Goal: Information Seeking & Learning: Learn about a topic

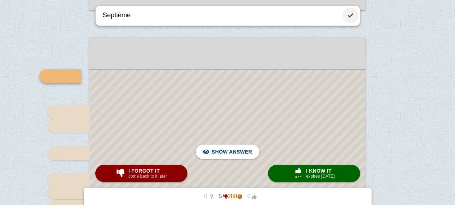
click at [354, 12] on link at bounding box center [350, 16] width 16 height 16
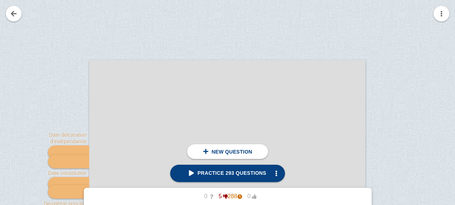
scroll to position [54, 0]
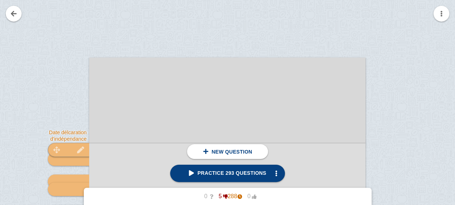
click at [70, 145] on div at bounding box center [68, 150] width 41 height 14
type textarea "Date délcaration d'indépendance"
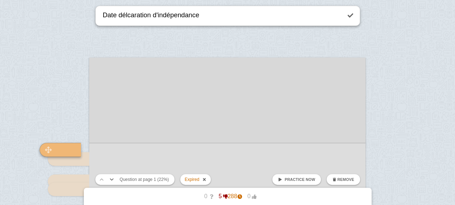
scroll to position [127, 0]
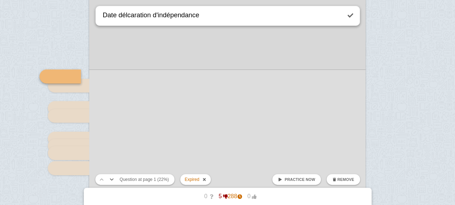
click at [293, 177] on span "Practice now" at bounding box center [299, 179] width 31 height 4
checkbox input "false"
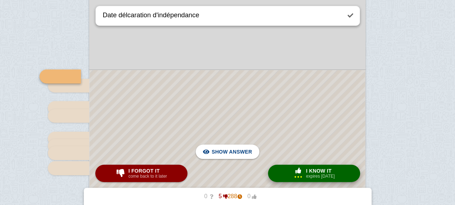
click at [292, 168] on span "button" at bounding box center [298, 171] width 13 height 6
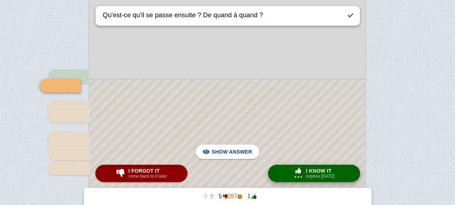
scroll to position [137, 0]
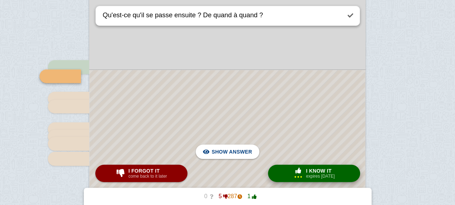
click at [292, 169] on span "button" at bounding box center [298, 171] width 12 height 6
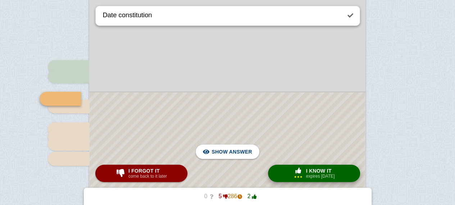
scroll to position [159, 0]
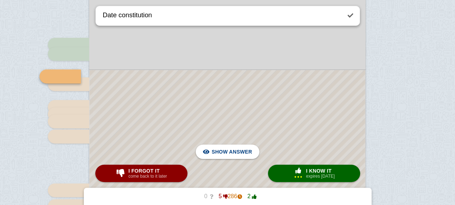
click at [290, 140] on div at bounding box center [227, 206] width 275 height 272
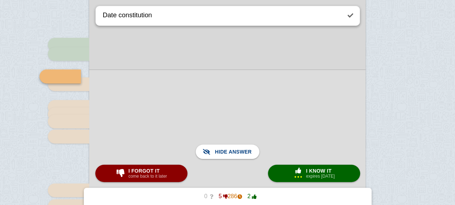
click at [290, 140] on div at bounding box center [227, 205] width 276 height 273
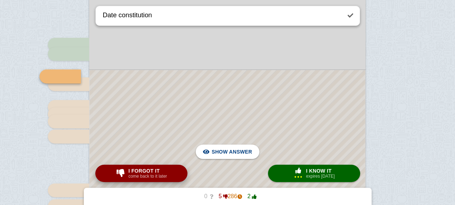
click at [168, 168] on button "I forgot it come back to it later" at bounding box center [141, 173] width 92 height 17
type textarea "Premier principe"
checkbox input "true"
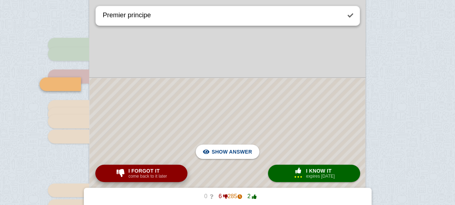
scroll to position [167, 0]
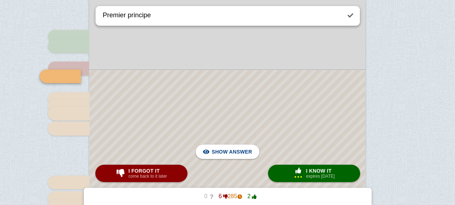
click at [198, 122] on div at bounding box center [227, 202] width 275 height 264
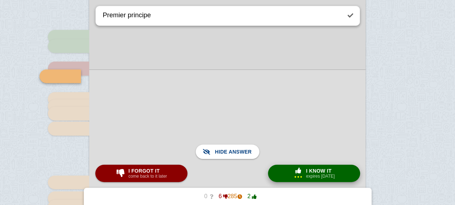
click at [289, 170] on button "× 3 I know it expires [DATE]" at bounding box center [314, 173] width 92 height 17
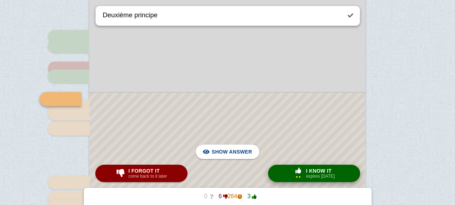
scroll to position [189, 0]
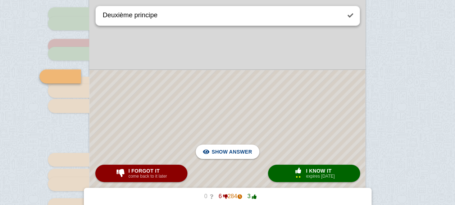
click at [277, 142] on div at bounding box center [227, 191] width 275 height 242
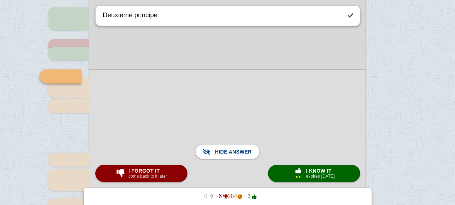
click at [277, 142] on div at bounding box center [227, 190] width 276 height 243
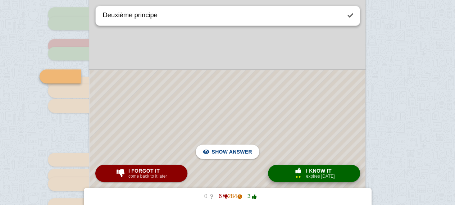
click at [300, 176] on div "× 2" at bounding box center [298, 176] width 9 height 4
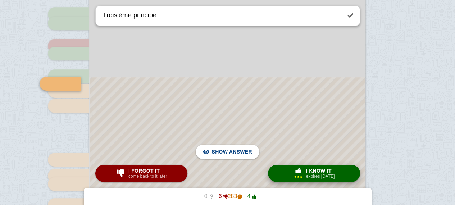
click at [300, 176] on span "button" at bounding box center [301, 176] width 2 height 2
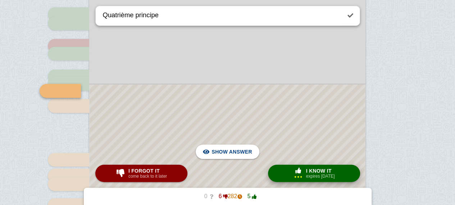
scroll to position [204, 0]
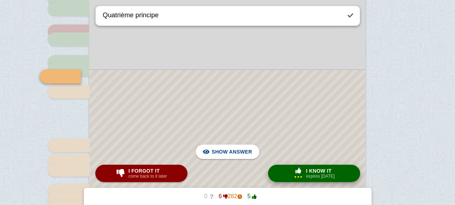
click at [300, 176] on span "button" at bounding box center [301, 176] width 2 height 2
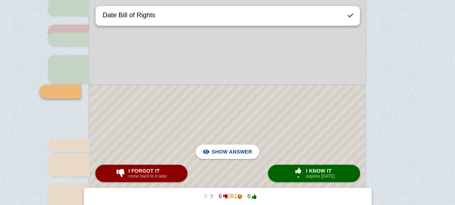
scroll to position [219, 0]
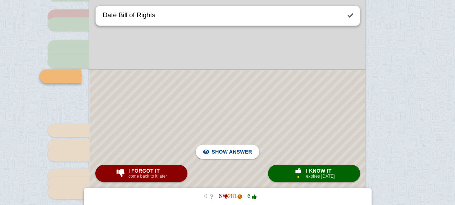
click at [287, 143] on div at bounding box center [227, 176] width 275 height 212
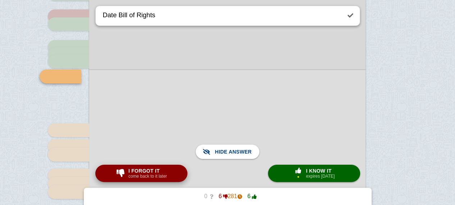
click at [162, 171] on span "I forgot it" at bounding box center [147, 171] width 38 height 6
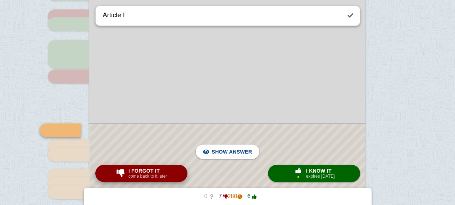
scroll to position [272, 0]
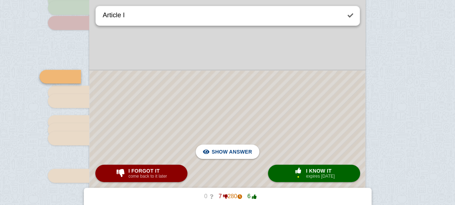
click at [207, 78] on div at bounding box center [227, 149] width 275 height 158
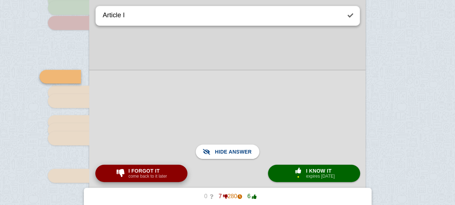
click at [164, 178] on small "come back to it later" at bounding box center [147, 176] width 38 height 5
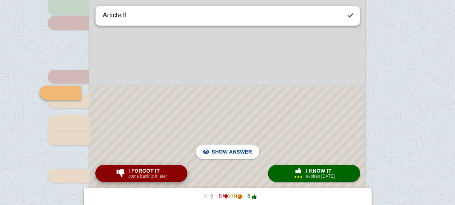
scroll to position [289, 0]
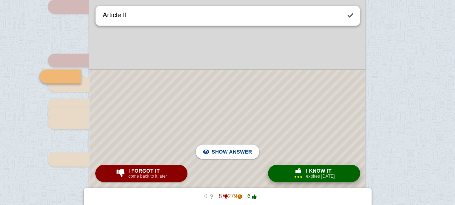
click at [309, 174] on small "expires [DATE]" at bounding box center [320, 176] width 29 height 5
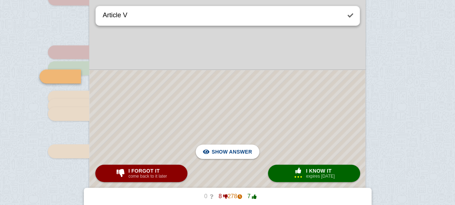
click at [301, 125] on div at bounding box center [227, 137] width 275 height 134
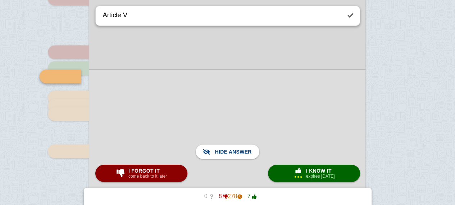
click at [279, 100] on div at bounding box center [227, 136] width 276 height 135
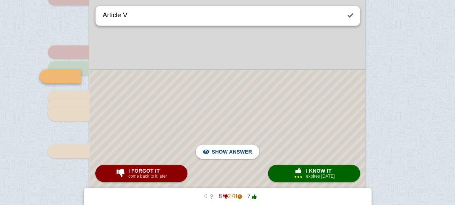
click at [279, 100] on div at bounding box center [227, 137] width 275 height 134
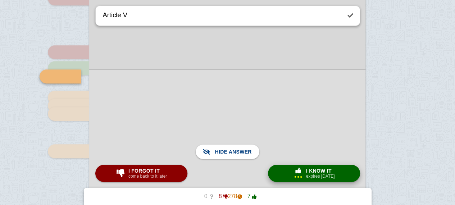
click at [279, 173] on button "× 3 I know it expires [DATE]" at bounding box center [314, 173] width 92 height 17
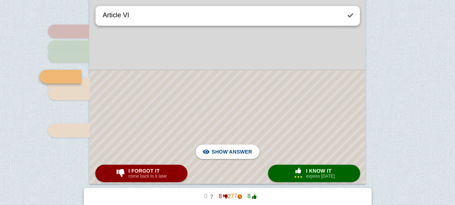
click at [274, 125] on div at bounding box center [227, 126] width 275 height 113
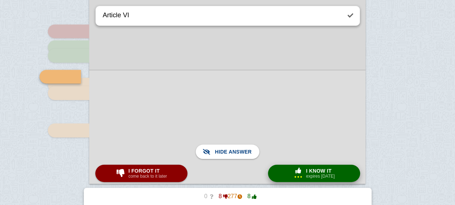
click at [288, 174] on button "× 3 I know it expires [DATE]" at bounding box center [314, 173] width 92 height 17
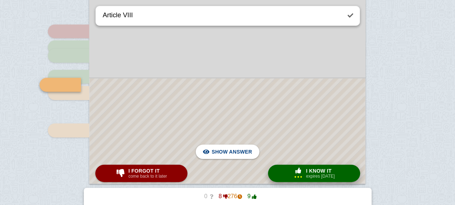
scroll to position [326, 0]
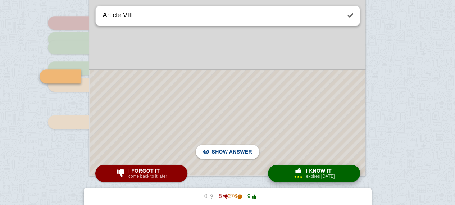
click at [288, 174] on button "× 3 I know it expires [DATE]" at bounding box center [314, 173] width 92 height 17
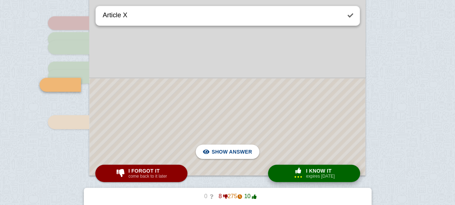
scroll to position [334, 0]
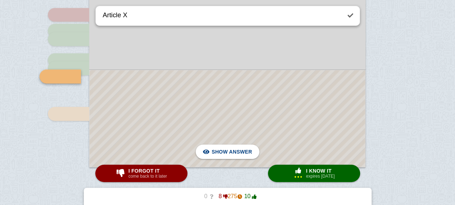
click at [272, 174] on button "× 3 I know it expires [DATE]" at bounding box center [314, 173] width 92 height 17
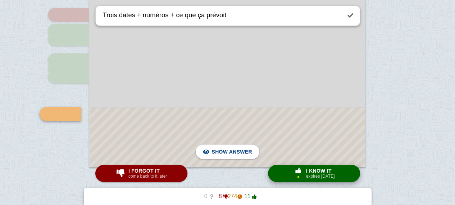
scroll to position [372, 0]
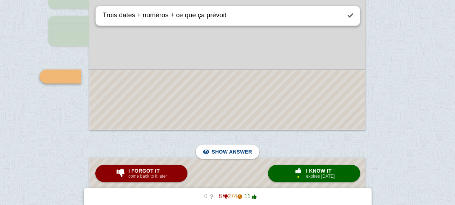
click at [278, 121] on div at bounding box center [227, 99] width 275 height 59
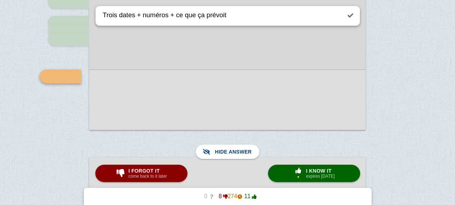
click at [266, 112] on div at bounding box center [227, 99] width 276 height 60
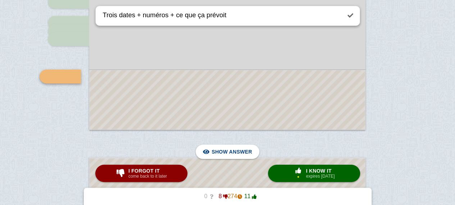
click at [266, 112] on div at bounding box center [227, 99] width 275 height 59
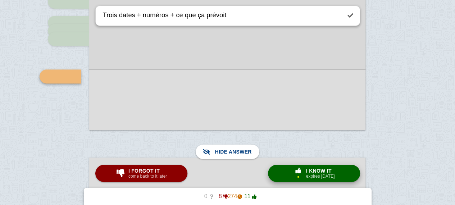
click at [312, 168] on span "I know it" at bounding box center [320, 171] width 29 height 6
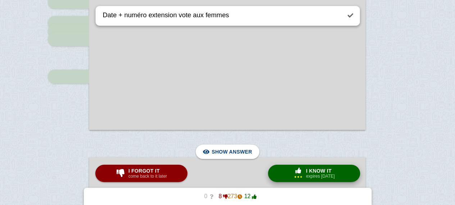
scroll to position [508, 0]
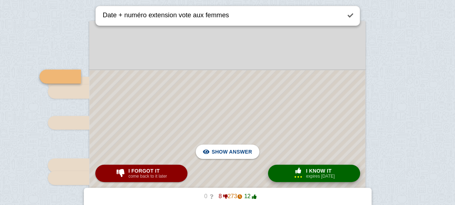
click at [292, 178] on div "× 3" at bounding box center [298, 174] width 13 height 12
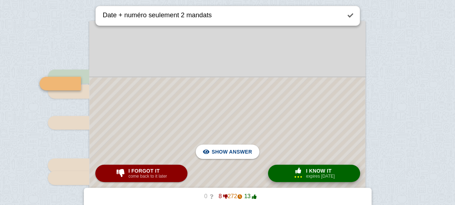
scroll to position [515, 0]
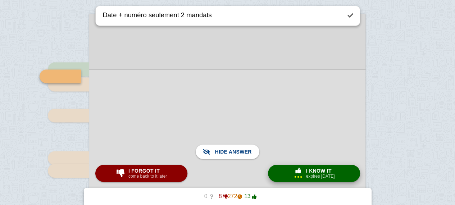
click at [295, 180] on button "× 3 I know it expires [DATE]" at bounding box center [314, 173] width 92 height 17
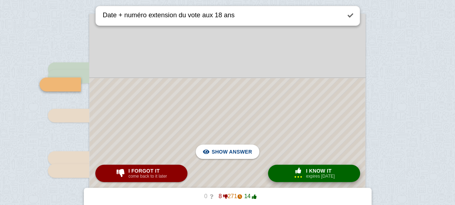
scroll to position [523, 0]
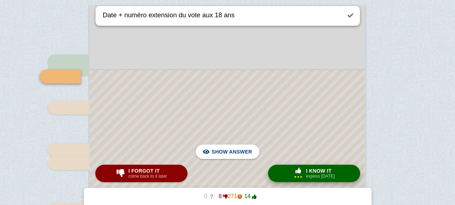
click at [295, 180] on button "× 3 I know it expires [DATE]" at bounding box center [314, 173] width 92 height 17
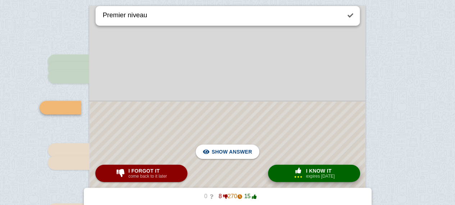
scroll to position [554, 0]
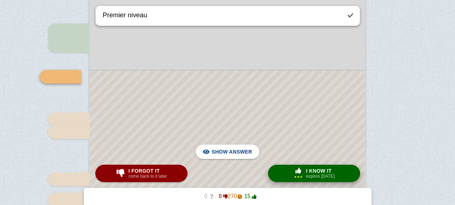
click at [288, 179] on button "× 3 I know it expires [DATE]" at bounding box center [314, 173] width 92 height 17
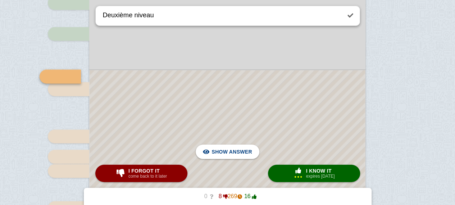
click at [278, 142] on div at bounding box center [227, 196] width 275 height 252
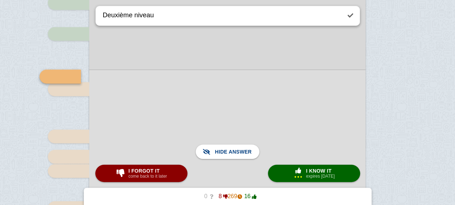
click at [278, 142] on div at bounding box center [227, 195] width 276 height 253
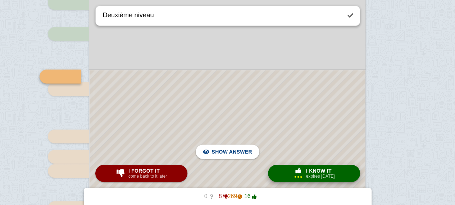
click at [286, 171] on button "× 3 I know it expires [DATE]" at bounding box center [314, 173] width 92 height 17
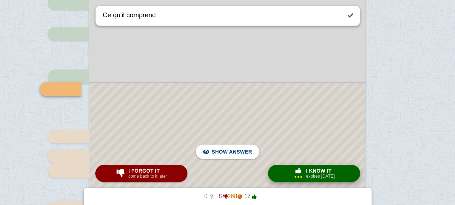
scroll to position [610, 0]
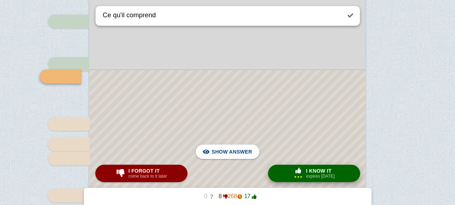
click at [263, 122] on div at bounding box center [227, 189] width 275 height 239
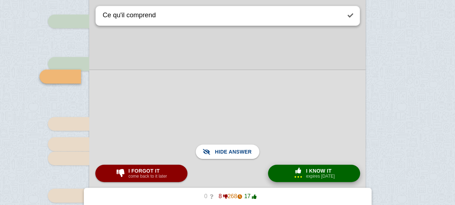
click at [284, 171] on button "× 3 I know it expires [DATE]" at bounding box center [314, 173] width 92 height 17
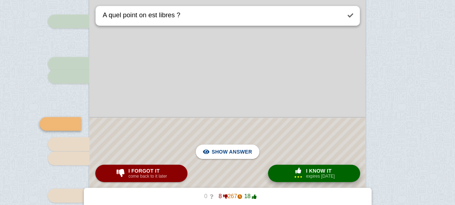
scroll to position [657, 0]
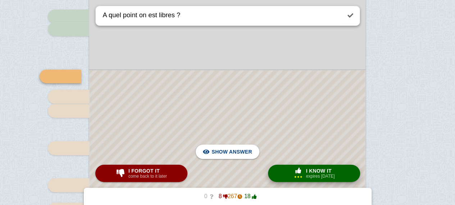
click at [284, 171] on button "× 3 I know it expires [DATE]" at bounding box center [314, 173] width 92 height 17
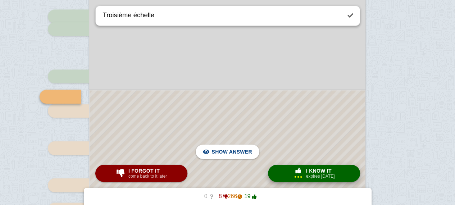
scroll to position [677, 0]
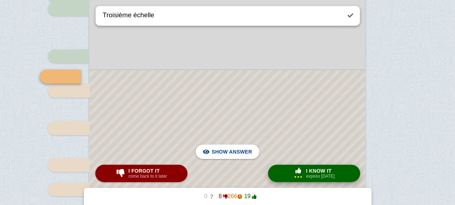
click at [284, 171] on button "× 3 I know it expires [DATE]" at bounding box center [314, 173] width 92 height 17
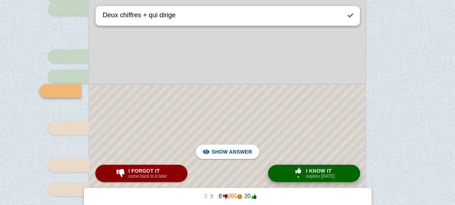
scroll to position [692, 0]
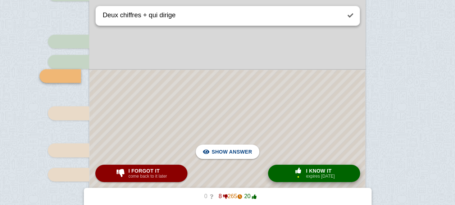
click at [256, 133] on div at bounding box center [227, 148] width 275 height 157
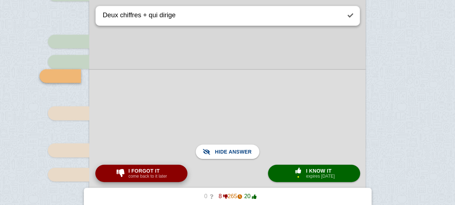
click at [160, 170] on span "I forgot it" at bounding box center [147, 171] width 38 height 6
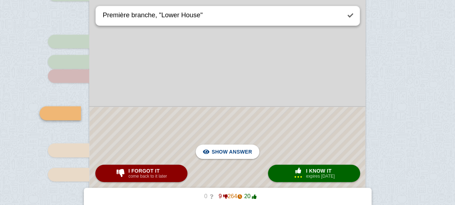
scroll to position [729, 0]
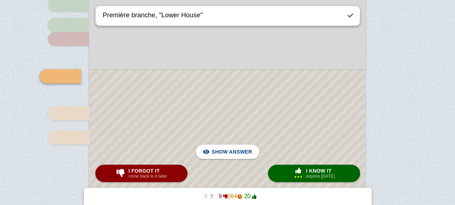
click at [225, 108] on div at bounding box center [227, 130] width 275 height 120
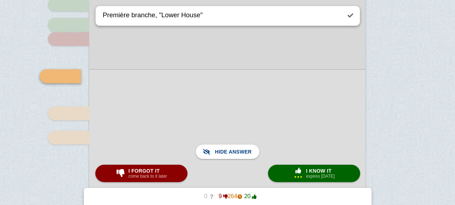
click at [225, 108] on div at bounding box center [227, 129] width 276 height 121
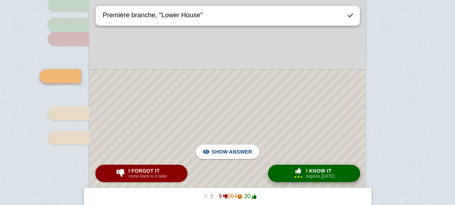
click at [288, 166] on button "× 3 I know it expires [DATE]" at bounding box center [314, 173] width 92 height 17
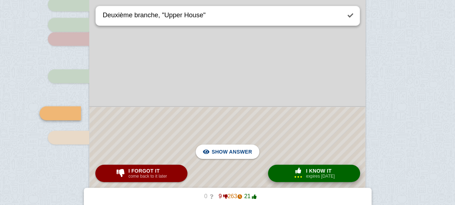
scroll to position [766, 0]
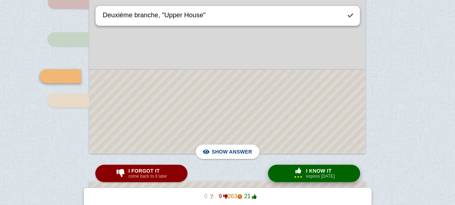
click at [300, 176] on span "button" at bounding box center [301, 176] width 2 height 2
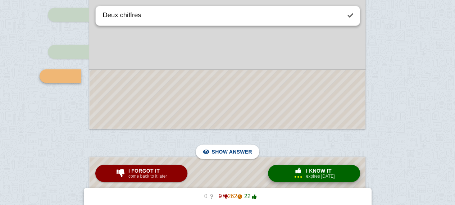
click at [293, 179] on div "× 3" at bounding box center [298, 176] width 12 height 4
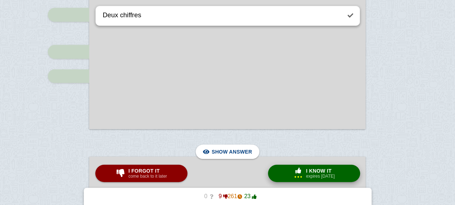
type textarea "Processus pour mettre en place une loi"
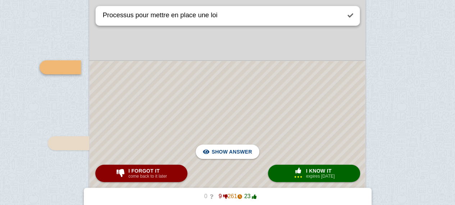
scroll to position [950, 0]
click at [284, 171] on button "× 3 I know it expires [DATE]" at bounding box center [314, 173] width 92 height 17
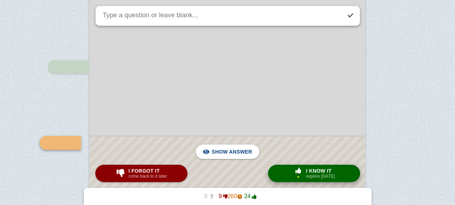
scroll to position [1017, 0]
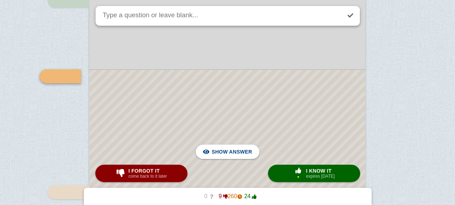
click at [274, 136] on div at bounding box center [227, 194] width 275 height 249
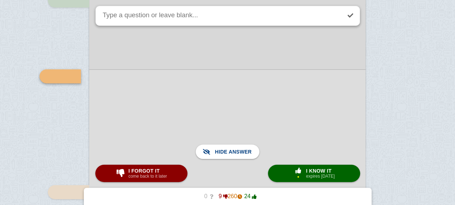
click at [274, 136] on div at bounding box center [227, 194] width 276 height 251
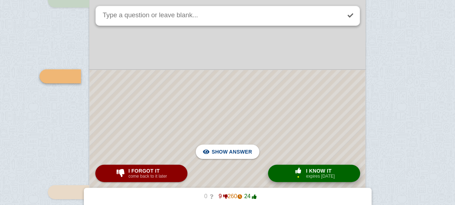
click at [283, 173] on button "× 1 I know it expires [DATE]" at bounding box center [314, 173] width 92 height 17
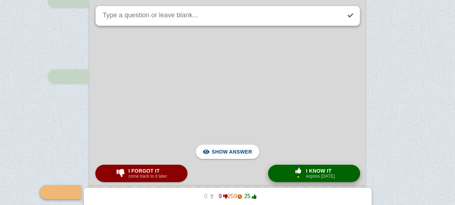
scroll to position [1133, 0]
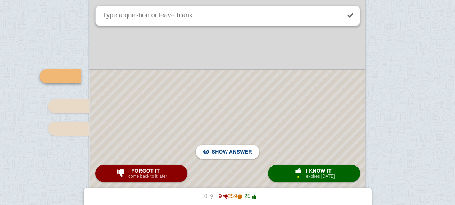
click at [270, 93] on div at bounding box center [227, 137] width 275 height 134
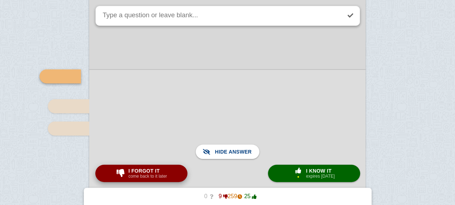
click at [162, 179] on small "come back to it later" at bounding box center [147, 176] width 38 height 5
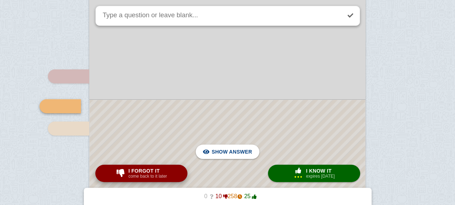
type textarea "Chiffre"
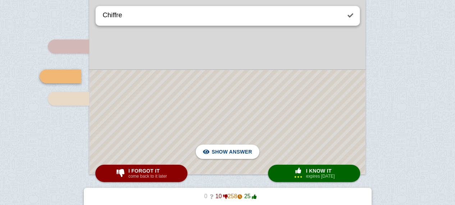
click at [206, 128] on div at bounding box center [227, 122] width 275 height 104
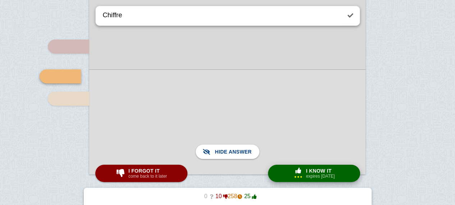
click at [304, 176] on div "× 3 I know it expires [DATE]" at bounding box center [314, 174] width 45 height 12
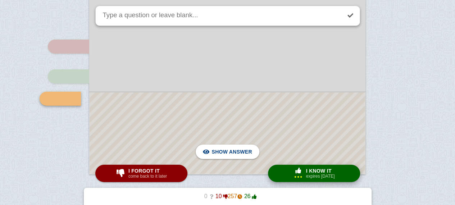
scroll to position [1185, 0]
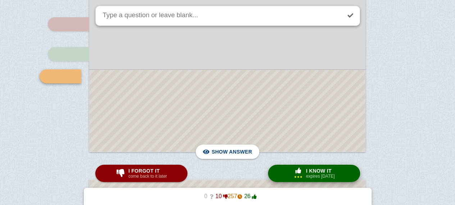
click at [304, 176] on div "× 3 I know it expires [DATE]" at bounding box center [314, 174] width 45 height 12
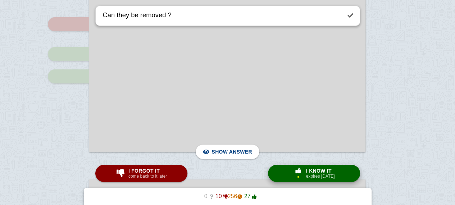
scroll to position [1336, 0]
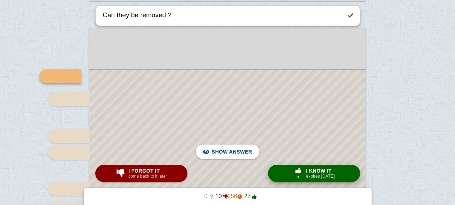
click at [304, 176] on div "× 1 I know it expires [DATE]" at bounding box center [314, 174] width 45 height 12
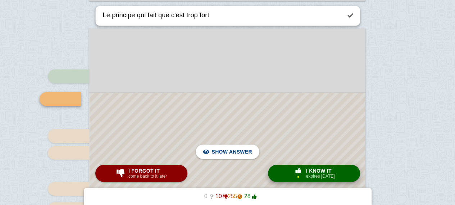
scroll to position [1358, 0]
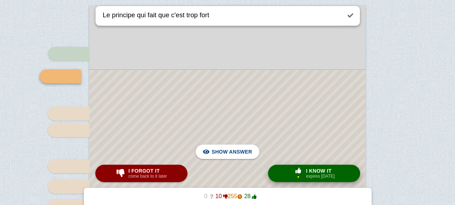
click at [304, 176] on div "× 1 I know it expires [DATE]" at bounding box center [314, 174] width 45 height 12
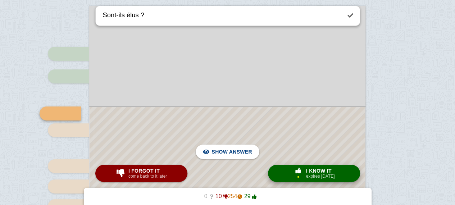
scroll to position [1395, 0]
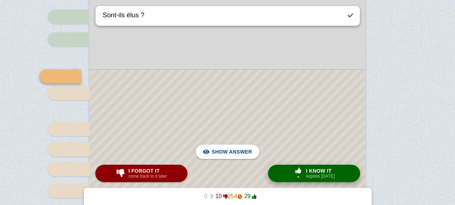
click at [304, 176] on div "× 1 I know it expires [DATE]" at bounding box center [314, 174] width 45 height 12
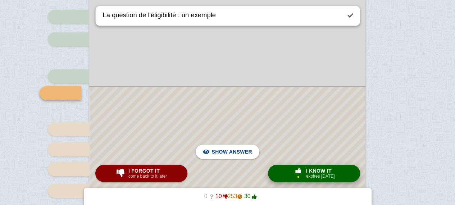
scroll to position [1412, 0]
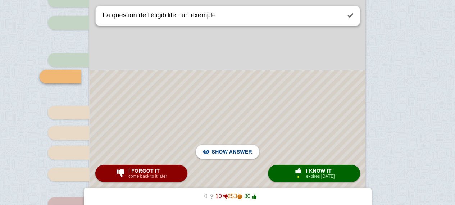
click at [305, 143] on div at bounding box center [227, 205] width 275 height 271
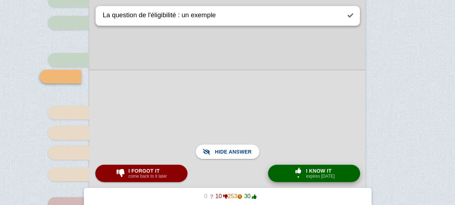
click at [308, 177] on small "expires [DATE]" at bounding box center [320, 176] width 29 height 5
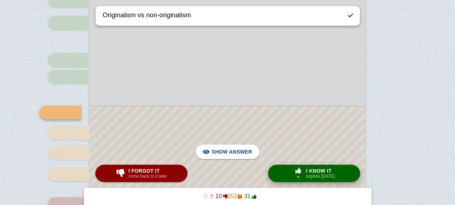
scroll to position [1448, 0]
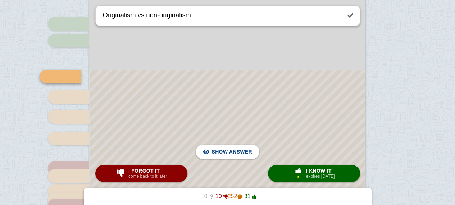
click at [271, 93] on div at bounding box center [227, 187] width 275 height 235
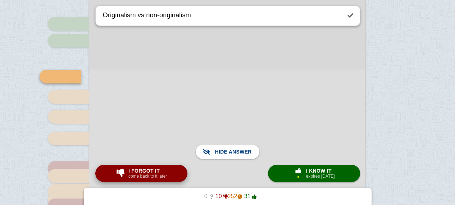
click at [151, 168] on span "I forgot it" at bounding box center [147, 171] width 38 height 6
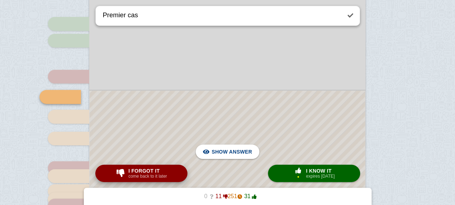
scroll to position [1468, 0]
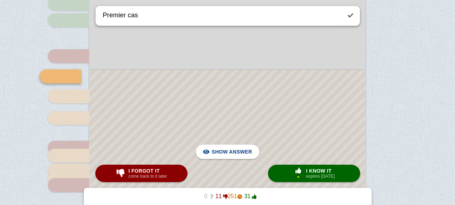
click at [168, 133] on div at bounding box center [227, 177] width 275 height 215
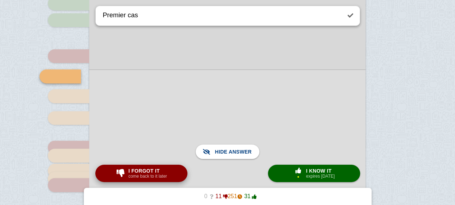
click at [131, 168] on span "I forgot it" at bounding box center [147, 171] width 38 height 6
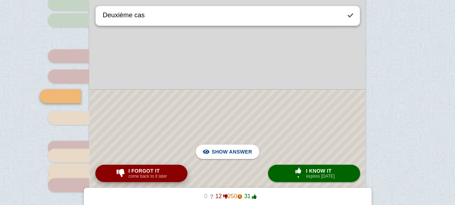
scroll to position [1488, 0]
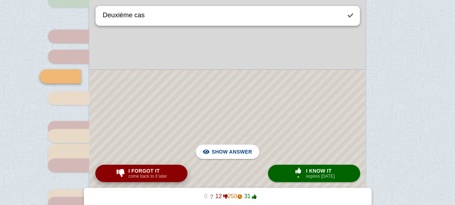
click at [157, 124] on div at bounding box center [227, 168] width 275 height 196
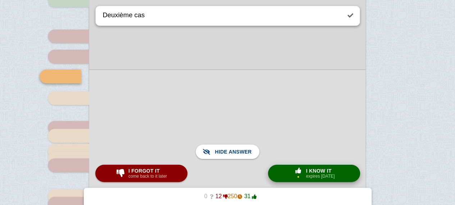
click at [306, 169] on span "I know it" at bounding box center [320, 171] width 29 height 6
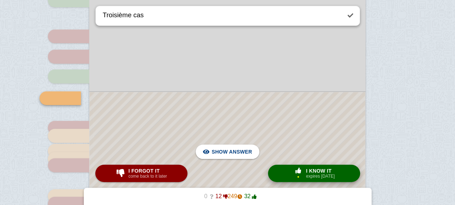
scroll to position [1510, 0]
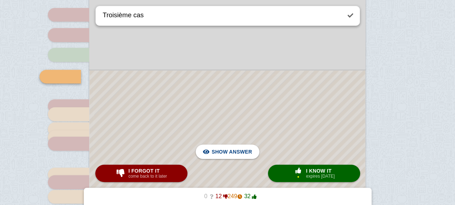
click at [251, 114] on div at bounding box center [227, 157] width 275 height 174
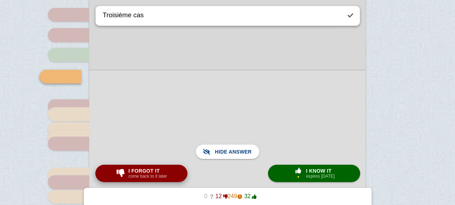
click at [164, 176] on small "come back to it later" at bounding box center [147, 176] width 38 height 5
type textarea "Date + ce que ça dit"
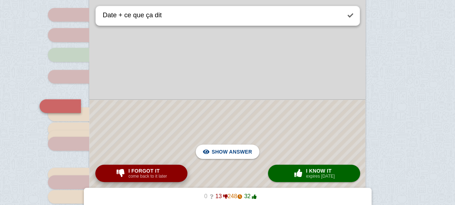
scroll to position [1539, 0]
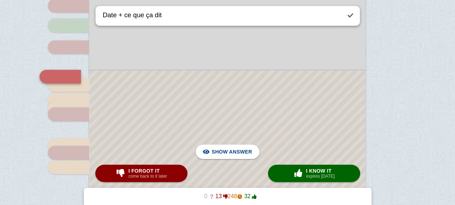
click at [211, 108] on div at bounding box center [227, 142] width 275 height 144
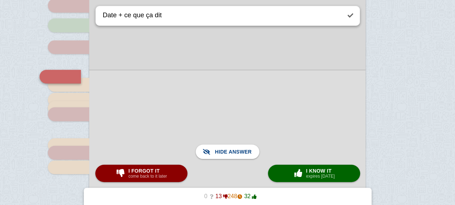
click at [211, 108] on div at bounding box center [227, 142] width 276 height 145
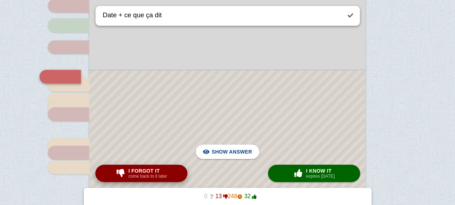
click at [139, 171] on span "I forgot it" at bounding box center [147, 171] width 38 height 6
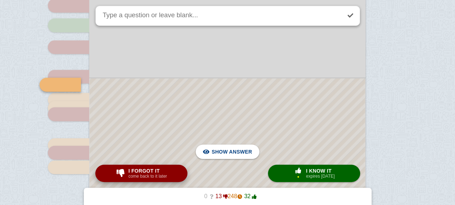
scroll to position [1547, 0]
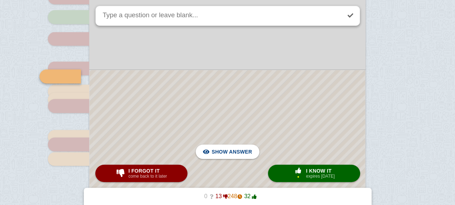
click at [308, 170] on span "I know it" at bounding box center [320, 171] width 29 height 6
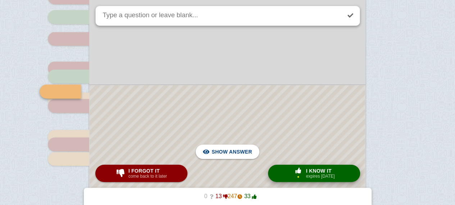
scroll to position [1563, 0]
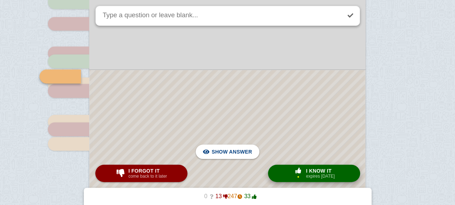
click at [308, 170] on span "I know it" at bounding box center [320, 171] width 29 height 6
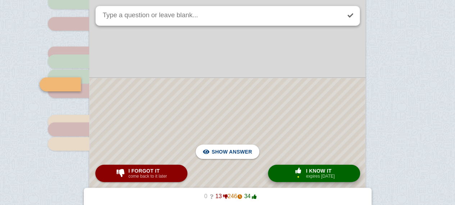
scroll to position [1570, 0]
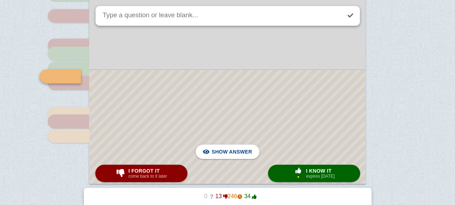
click at [262, 84] on div at bounding box center [227, 126] width 275 height 113
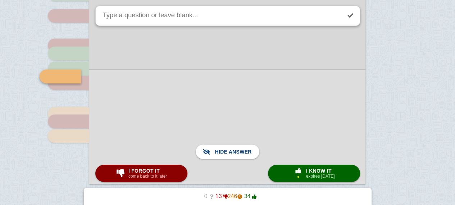
click at [262, 84] on div at bounding box center [227, 126] width 276 height 114
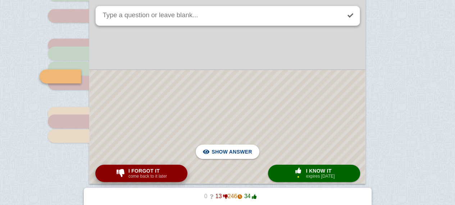
click at [159, 165] on button "I forgot it come back to it later" at bounding box center [141, 173] width 92 height 17
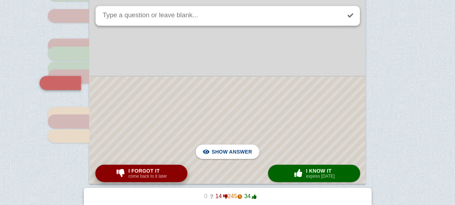
scroll to position [1577, 0]
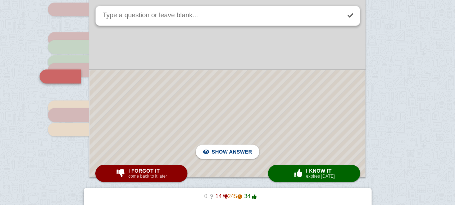
click at [151, 105] on div at bounding box center [227, 123] width 275 height 107
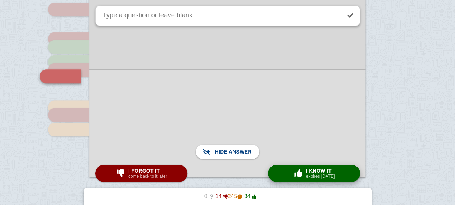
click at [301, 172] on span "button" at bounding box center [298, 173] width 12 height 8
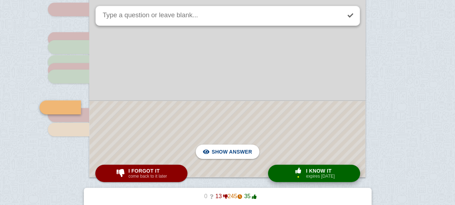
scroll to position [1608, 0]
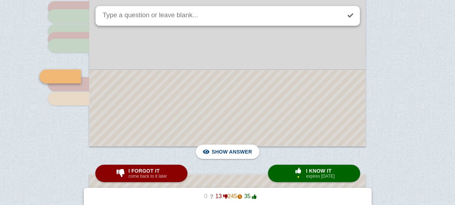
click at [262, 102] on div at bounding box center [227, 108] width 275 height 76
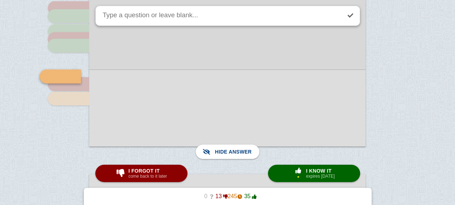
click at [262, 102] on div at bounding box center [227, 107] width 276 height 77
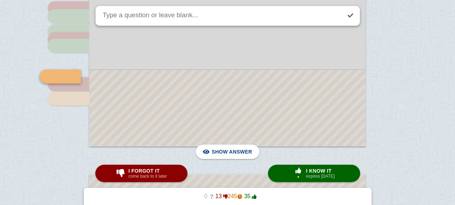
click at [262, 102] on div at bounding box center [227, 108] width 275 height 76
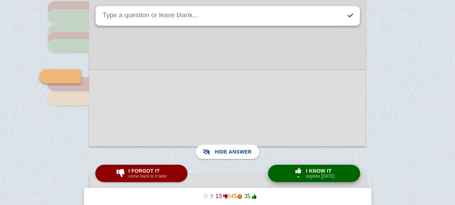
click at [295, 171] on span "button" at bounding box center [298, 171] width 12 height 6
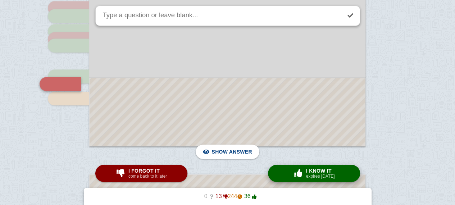
scroll to position [1615, 0]
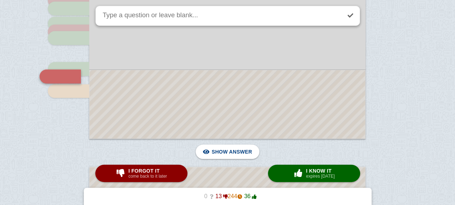
click at [179, 79] on div at bounding box center [227, 104] width 275 height 68
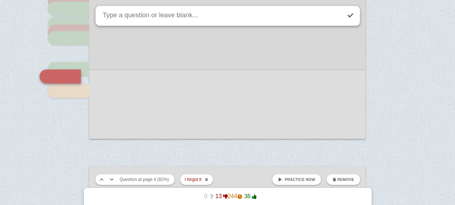
click at [197, 19] on textarea at bounding box center [220, 15] width 239 height 19
click at [348, 17] on link at bounding box center [350, 16] width 16 height 16
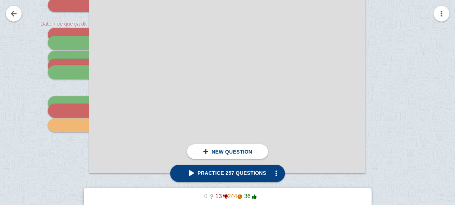
scroll to position [1581, 0]
click at [66, 34] on div at bounding box center [68, 35] width 41 height 14
type textarea "Date + ce que ça dit"
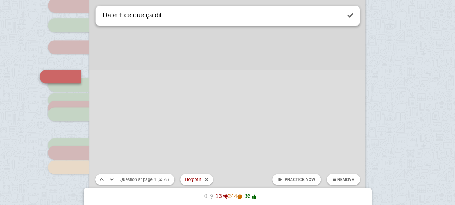
click at [170, 18] on textarea "Date + ce que ça dit" at bounding box center [220, 15] width 239 height 19
drag, startPoint x: 170, startPoint y: 18, endPoint x: 107, endPoint y: 12, distance: 62.5
click at [107, 12] on textarea "Date + ce que ça dit" at bounding box center [220, 15] width 239 height 19
type textarea "separate but equal"
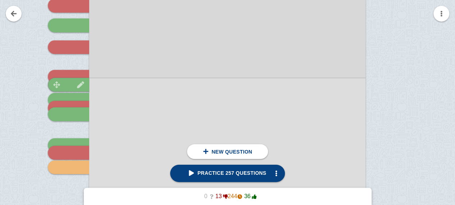
click at [74, 82] on img at bounding box center [80, 84] width 17 height 7
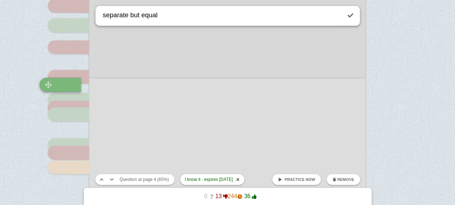
scroll to position [1547, 0]
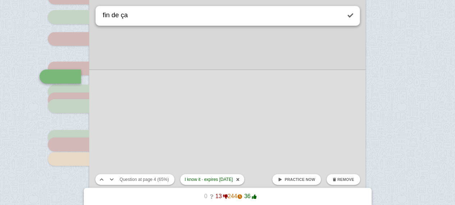
type textarea "fin de ça"
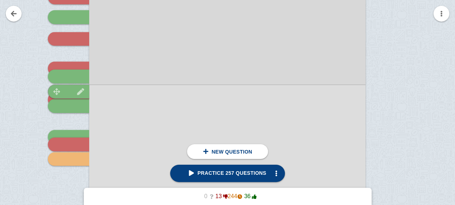
click at [71, 87] on div at bounding box center [68, 91] width 41 height 14
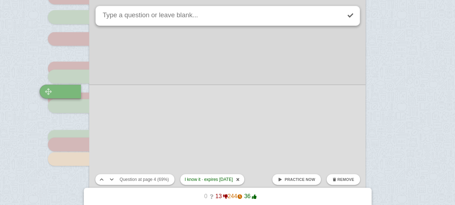
scroll to position [1563, 0]
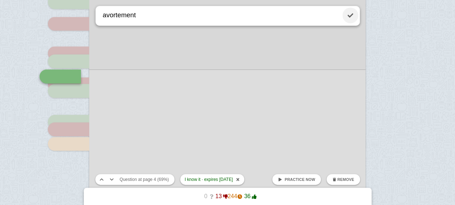
type textarea "avortement"
click at [345, 19] on link at bounding box center [350, 16] width 16 height 16
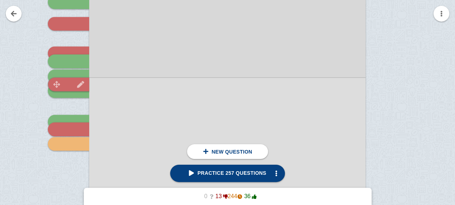
click at [73, 81] on div at bounding box center [68, 84] width 41 height 14
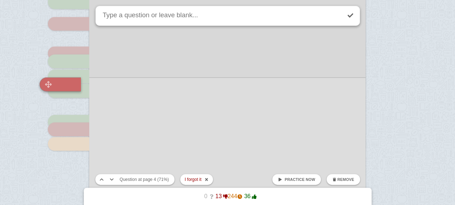
scroll to position [1570, 0]
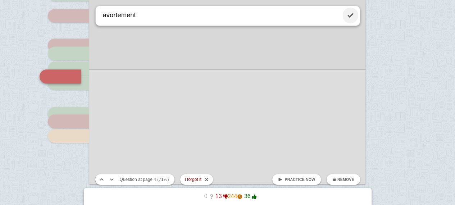
click at [352, 14] on link at bounding box center [350, 16] width 16 height 16
click at [68, 66] on div at bounding box center [68, 68] width 41 height 14
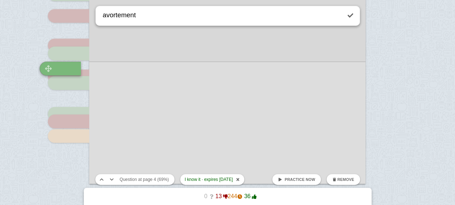
scroll to position [1563, 0]
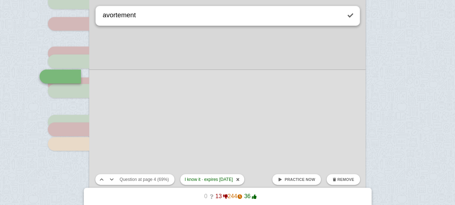
click at [136, 18] on textarea "avortement" at bounding box center [220, 15] width 239 height 19
click at [132, 18] on textarea "avortement" at bounding box center [220, 15] width 239 height 19
type textarea "avortement"
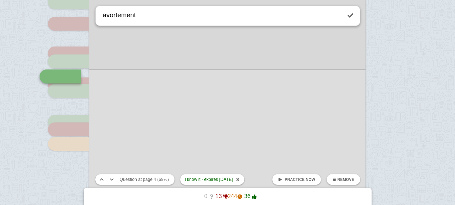
click at [342, 180] on span "Remove" at bounding box center [345, 179] width 17 height 4
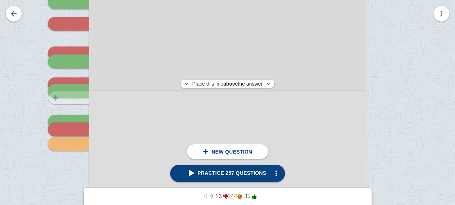
click at [69, 97] on div at bounding box center [65, 3] width 48 height 390
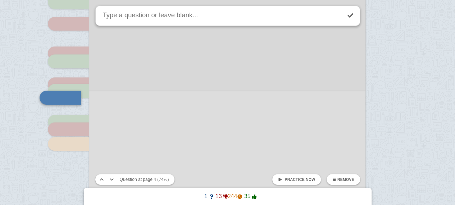
scroll to position [1584, 0]
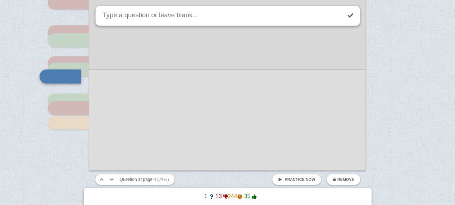
click at [347, 182] on button "Remove" at bounding box center [342, 179] width 33 height 11
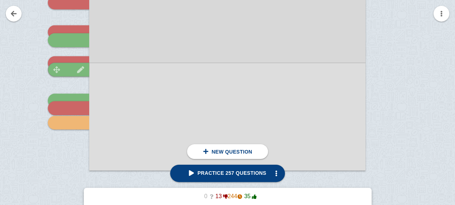
click at [67, 66] on div at bounding box center [68, 70] width 41 height 14
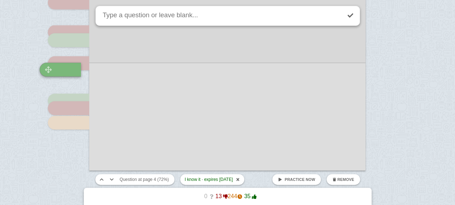
scroll to position [1577, 0]
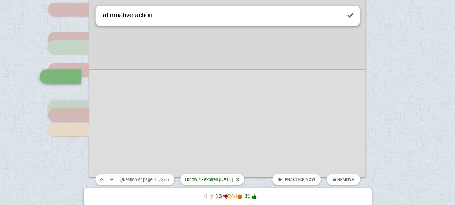
type textarea "affirmative action"
click at [349, 17] on link at bounding box center [350, 16] width 16 height 16
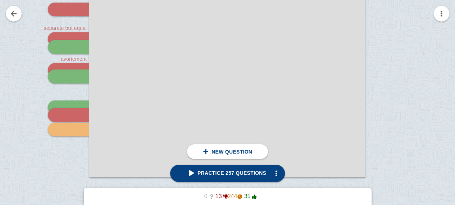
scroll to position [1583, 0]
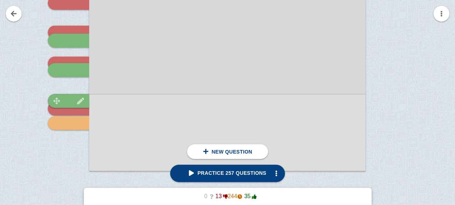
click at [70, 97] on div at bounding box center [68, 101] width 41 height 14
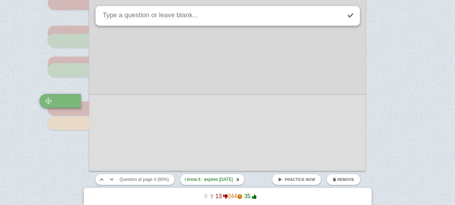
scroll to position [1608, 0]
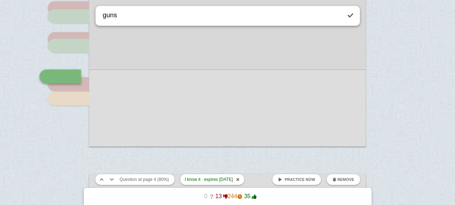
type textarea "guns"
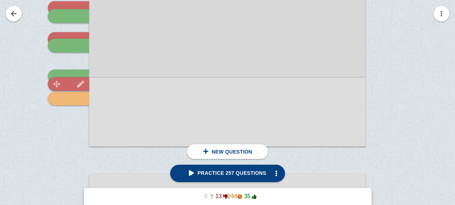
click at [74, 81] on img at bounding box center [80, 84] width 17 height 7
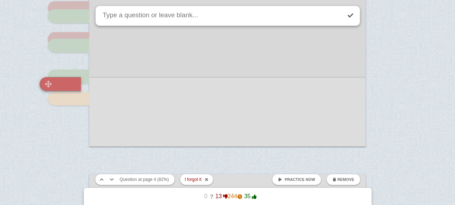
scroll to position [1615, 0]
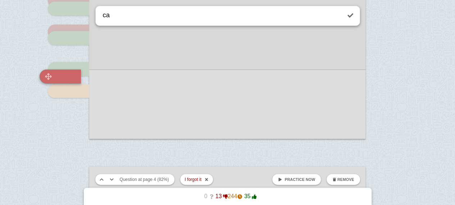
type textarea "c"
type textarea "political campaign"
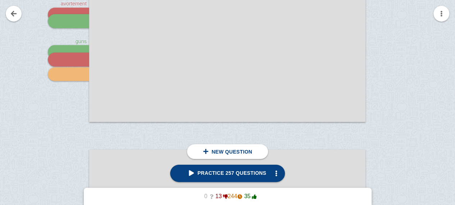
scroll to position [1633, 0]
click at [69, 74] on div at bounding box center [68, 73] width 41 height 14
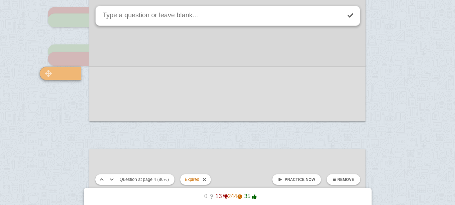
scroll to position [1630, 0]
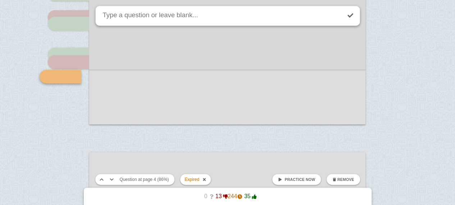
click at [341, 180] on span "Remove" at bounding box center [345, 179] width 17 height 4
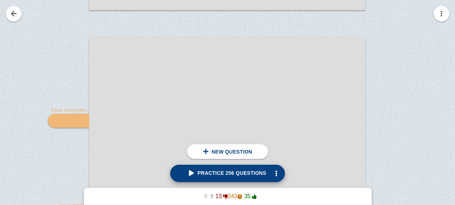
scroll to position [1683, 0]
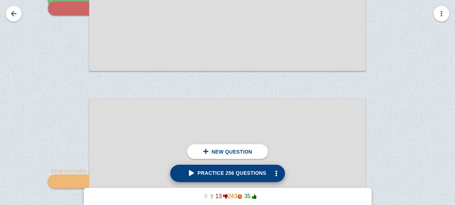
click at [228, 172] on span "Practice 256 questions" at bounding box center [227, 173] width 77 height 6
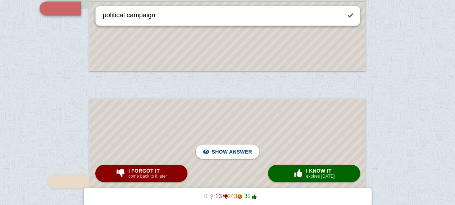
scroll to position [1615, 0]
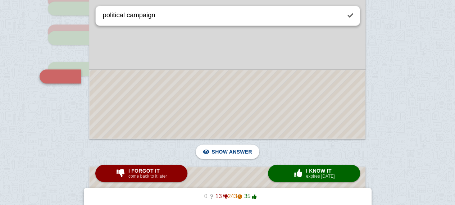
click at [207, 93] on div at bounding box center [227, 104] width 275 height 68
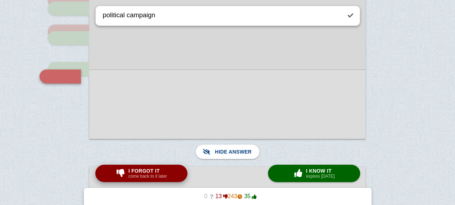
click at [160, 169] on span "I forgot it" at bounding box center [147, 171] width 38 height 6
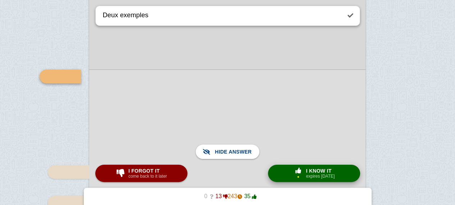
click at [290, 168] on button "× 1 I know it expires [DATE]" at bounding box center [314, 173] width 92 height 17
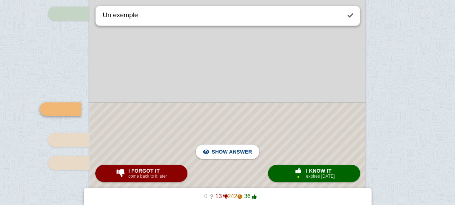
scroll to position [1866, 0]
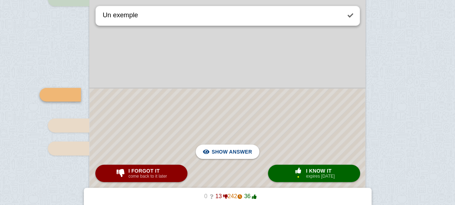
click at [267, 117] on div at bounding box center [227, 196] width 275 height 217
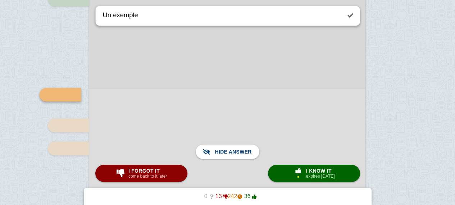
scroll to position [1867, 0]
click at [267, 117] on div at bounding box center [227, 195] width 276 height 219
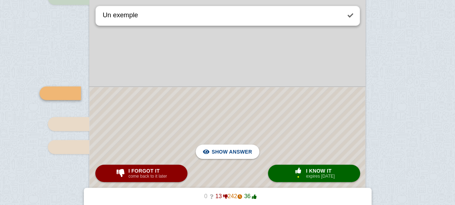
click at [267, 117] on div at bounding box center [227, 195] width 275 height 217
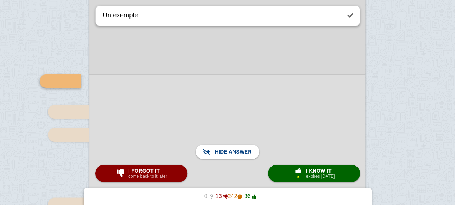
scroll to position [1880, 0]
click at [306, 176] on small "expires [DATE]" at bounding box center [320, 176] width 29 height 5
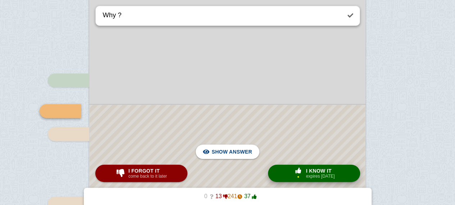
scroll to position [1914, 0]
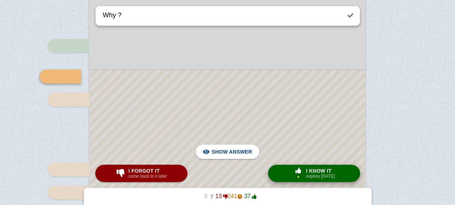
click at [306, 176] on small "expires [DATE]" at bounding box center [320, 176] width 29 height 5
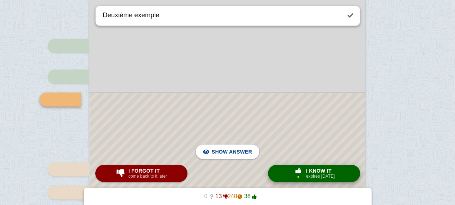
scroll to position [1937, 0]
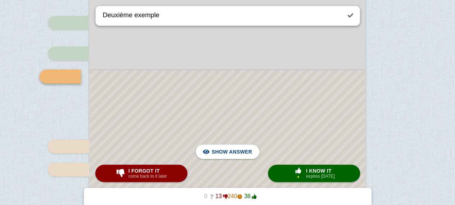
click at [301, 123] on div at bounding box center [227, 152] width 275 height 164
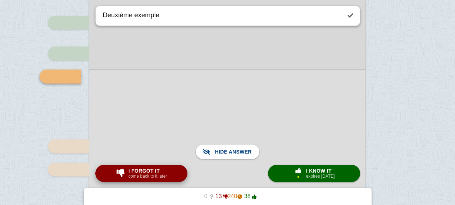
click at [161, 169] on span "I forgot it" at bounding box center [147, 171] width 38 height 6
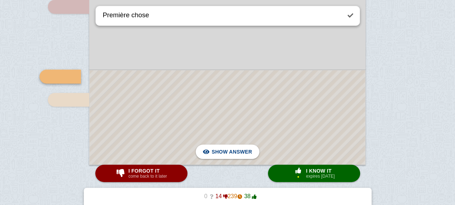
click at [166, 132] on div at bounding box center [227, 117] width 275 height 94
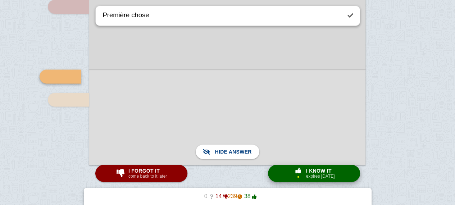
click at [286, 174] on button "× 1 I know it expires [DATE]" at bounding box center [314, 173] width 92 height 17
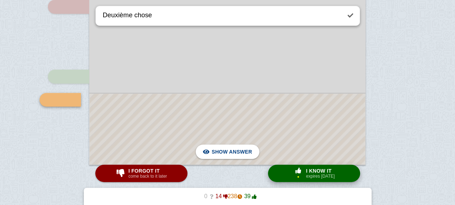
scroll to position [2030, 0]
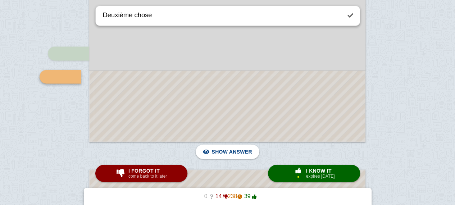
click at [271, 122] on div at bounding box center [227, 105] width 275 height 71
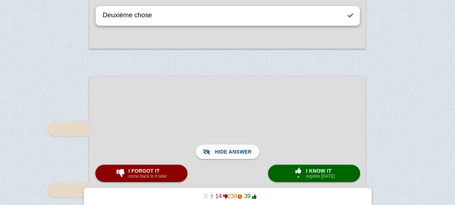
scroll to position [2123, 0]
click at [300, 175] on div "× 1" at bounding box center [298, 174] width 13 height 12
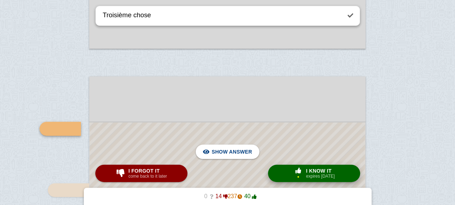
scroll to position [2175, 0]
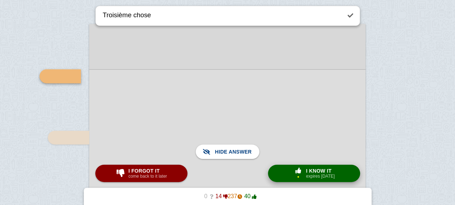
click at [293, 169] on span "button" at bounding box center [298, 171] width 12 height 6
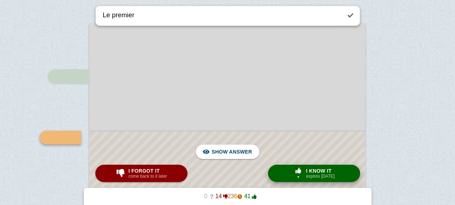
scroll to position [2237, 0]
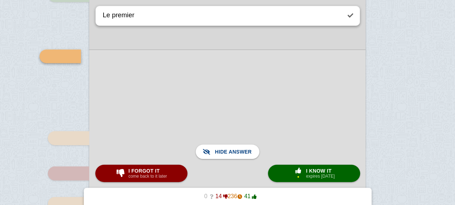
scroll to position [2256, 0]
click at [292, 168] on span "button" at bounding box center [298, 171] width 13 height 6
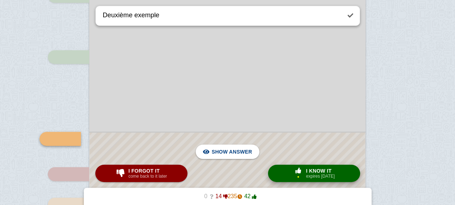
scroll to position [2318, 0]
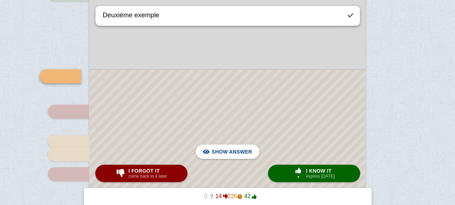
click at [275, 120] on div at bounding box center [227, 170] width 275 height 201
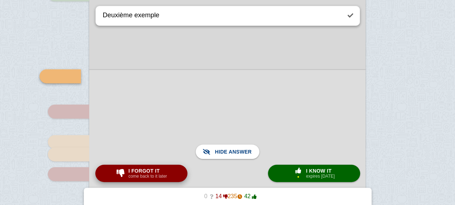
click at [145, 176] on small "come back to it later" at bounding box center [147, 176] width 38 height 5
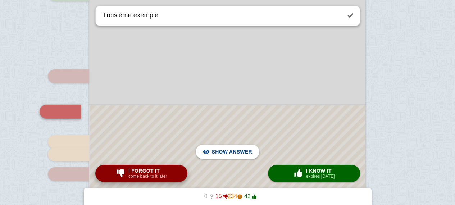
scroll to position [2354, 0]
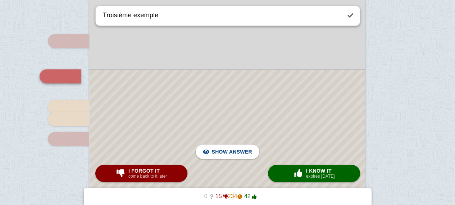
click at [180, 99] on div at bounding box center [227, 152] width 275 height 165
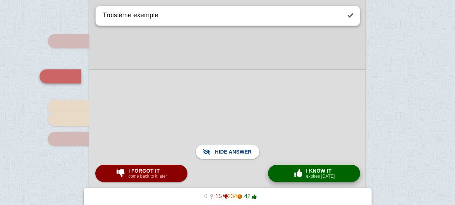
click at [311, 169] on span "I know it" at bounding box center [320, 171] width 29 height 6
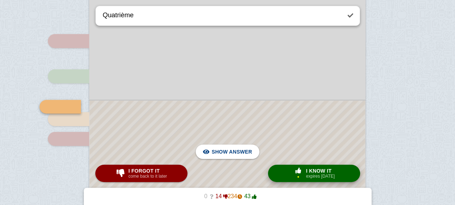
scroll to position [2384, 0]
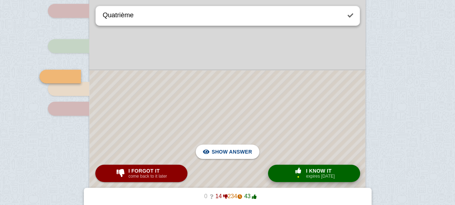
click at [255, 119] on div at bounding box center [227, 137] width 275 height 135
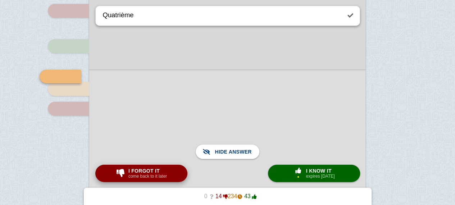
click at [149, 175] on small "come back to it later" at bounding box center [147, 176] width 38 height 5
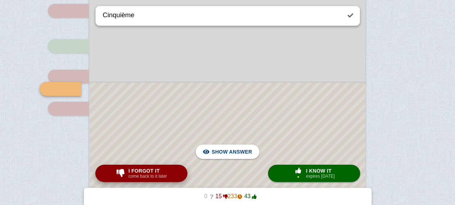
scroll to position [2396, 0]
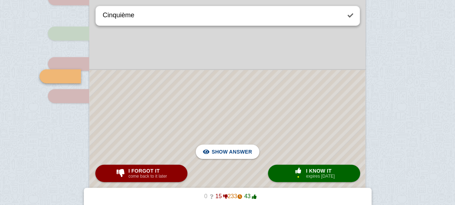
click at [153, 143] on div at bounding box center [227, 131] width 275 height 123
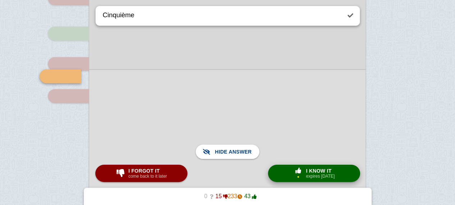
click at [289, 172] on button "× 1 I know it expires [DATE]" at bounding box center [314, 173] width 92 height 17
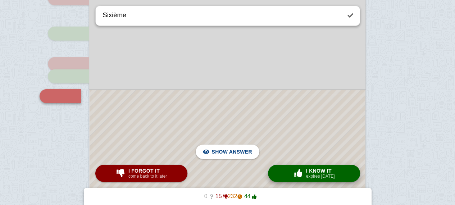
scroll to position [2416, 0]
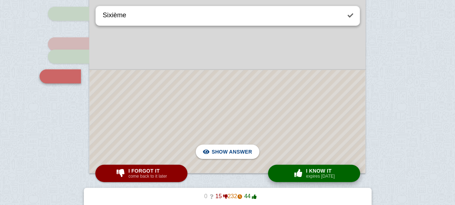
click at [289, 172] on button "× 0 I know it expires [DATE]" at bounding box center [314, 173] width 92 height 17
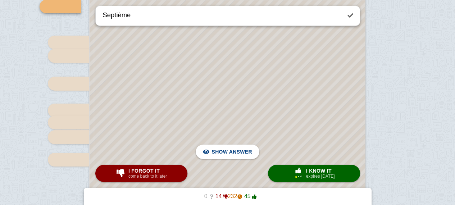
scroll to position [2588, 0]
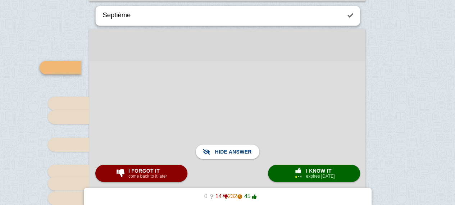
scroll to position [2586, 0]
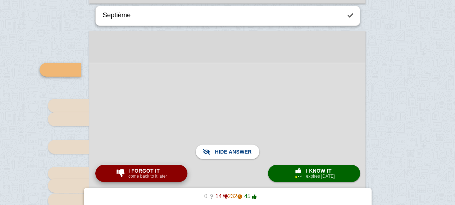
click at [142, 171] on span "I forgot it" at bounding box center [147, 171] width 38 height 6
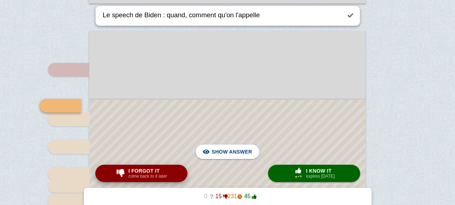
scroll to position [2615, 0]
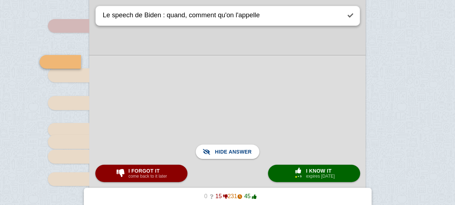
scroll to position [2630, 0]
click at [155, 170] on span "I forgot it" at bounding box center [147, 171] width 38 height 6
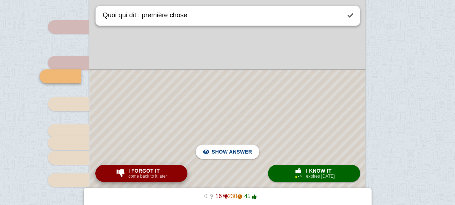
click at [155, 170] on span "I forgot it" at bounding box center [147, 171] width 38 height 6
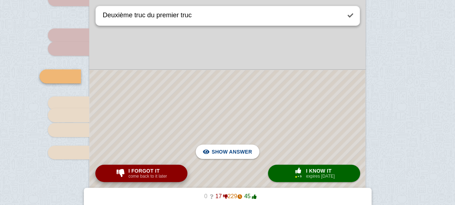
click at [155, 170] on span "I forgot it" at bounding box center [147, 171] width 38 height 6
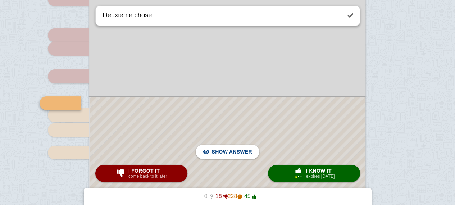
scroll to position [2683, 0]
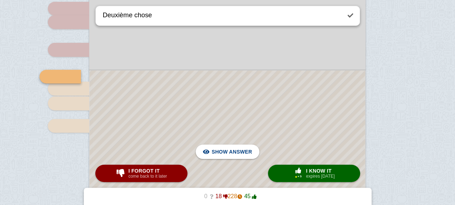
click at [197, 116] on div at bounding box center [227, 196] width 275 height 253
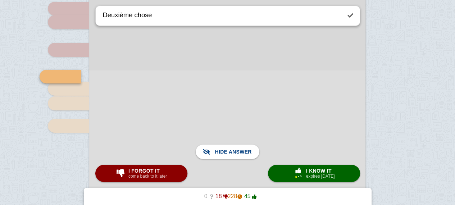
scroll to position [2694, 0]
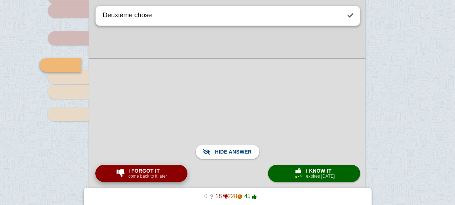
click at [118, 177] on span "button" at bounding box center [121, 173] width 12 height 8
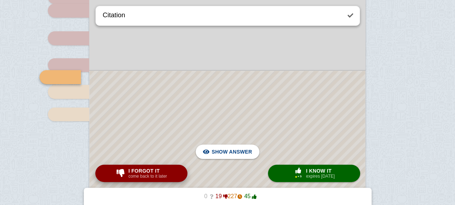
scroll to position [2695, 0]
click at [124, 175] on span "button" at bounding box center [121, 173] width 12 height 8
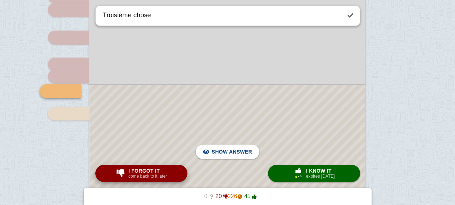
scroll to position [2710, 0]
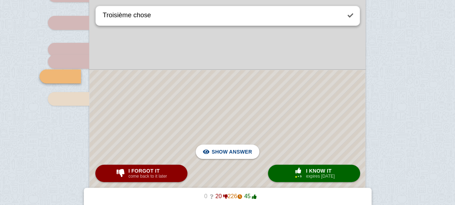
click at [156, 141] on div at bounding box center [227, 183] width 275 height 227
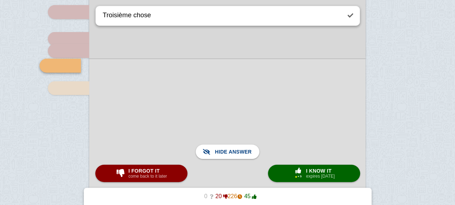
scroll to position [2721, 0]
click at [145, 168] on span "I forgot it" at bounding box center [147, 171] width 38 height 6
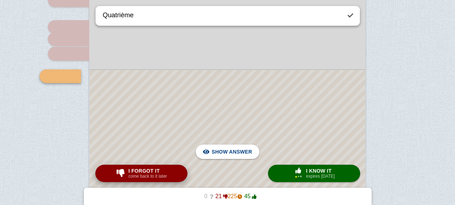
click at [145, 168] on span "I forgot it" at bounding box center [147, 171] width 38 height 6
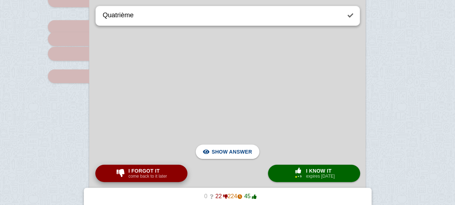
type textarea "Thèse"
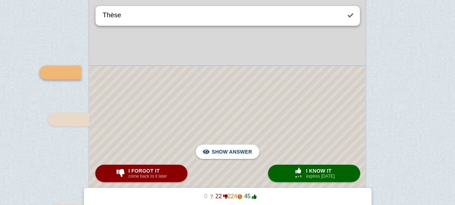
scroll to position [3124, 0]
click at [168, 74] on div at bounding box center [227, 183] width 275 height 234
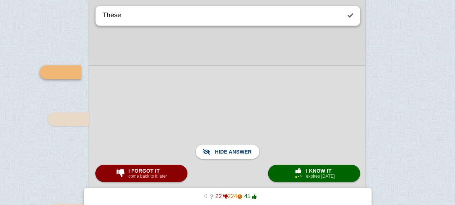
click at [168, 74] on div at bounding box center [227, 182] width 276 height 235
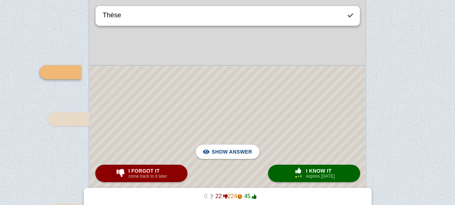
click at [168, 74] on div at bounding box center [227, 183] width 275 height 234
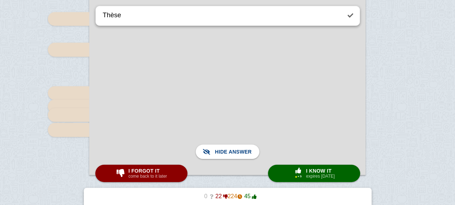
scroll to position [3666, 0]
